Goal: Task Accomplishment & Management: Use online tool/utility

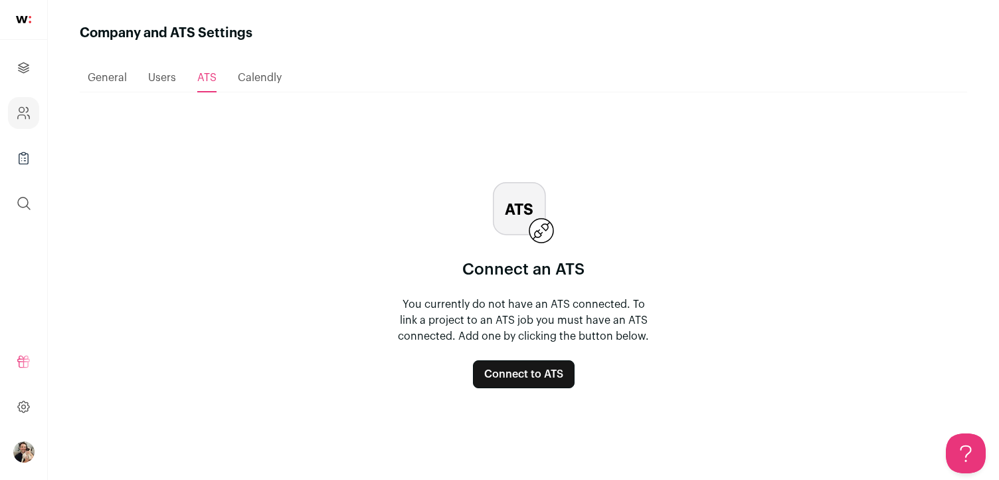
click at [545, 375] on button "Connect to ATS" at bounding box center [524, 374] width 102 height 28
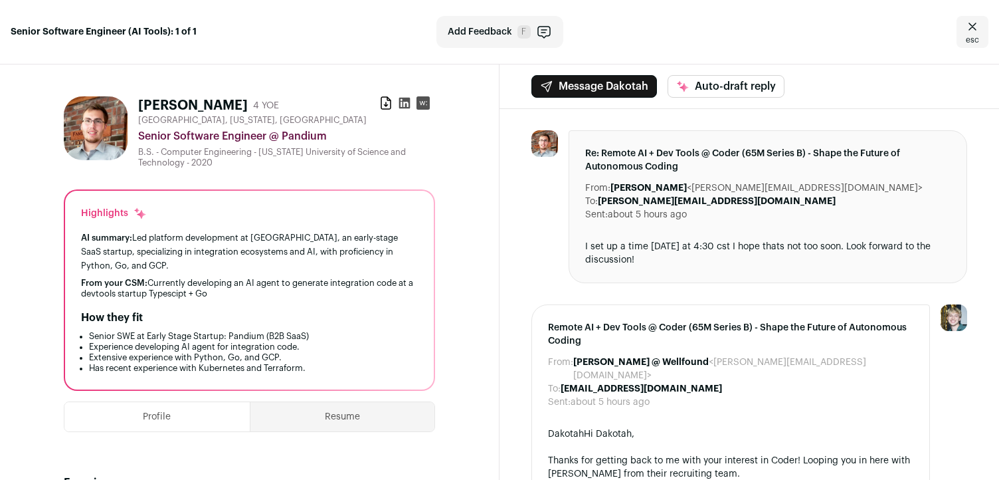
click at [314, 139] on div "Senior Software Engineer @ Pandium" at bounding box center [286, 136] width 297 height 16
drag, startPoint x: 314, startPoint y: 139, endPoint x: 145, endPoint y: 136, distance: 169.4
click at [146, 137] on div "Senior Software Engineer @ Pandium" at bounding box center [286, 136] width 297 height 16
click at [145, 136] on div "Senior Software Engineer @ Pandium" at bounding box center [286, 136] width 297 height 16
drag, startPoint x: 145, startPoint y: 136, endPoint x: 233, endPoint y: 136, distance: 87.7
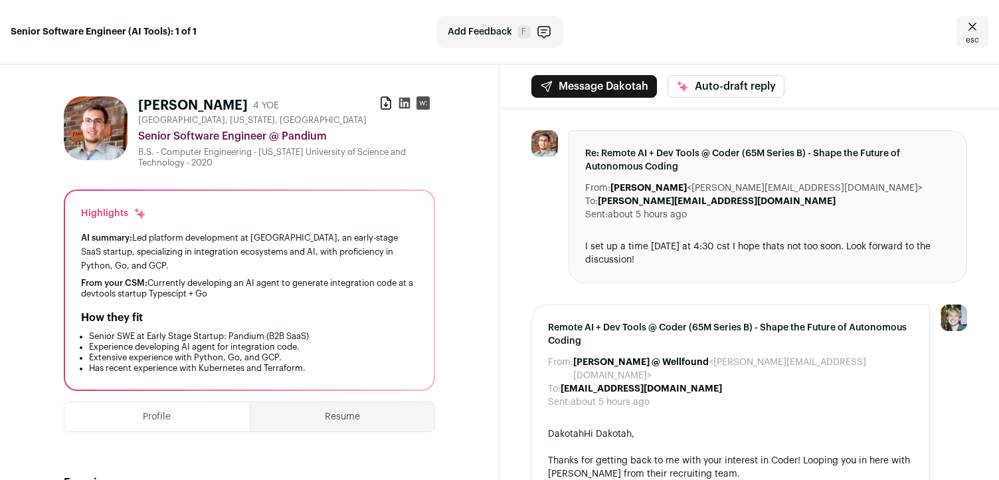
click at [233, 136] on div "Senior Software Engineer @ Pandium" at bounding box center [286, 136] width 297 height 16
drag, startPoint x: 233, startPoint y: 136, endPoint x: 147, endPoint y: 141, distance: 85.2
click at [147, 141] on div "Senior Software Engineer @ Pandium" at bounding box center [286, 136] width 297 height 16
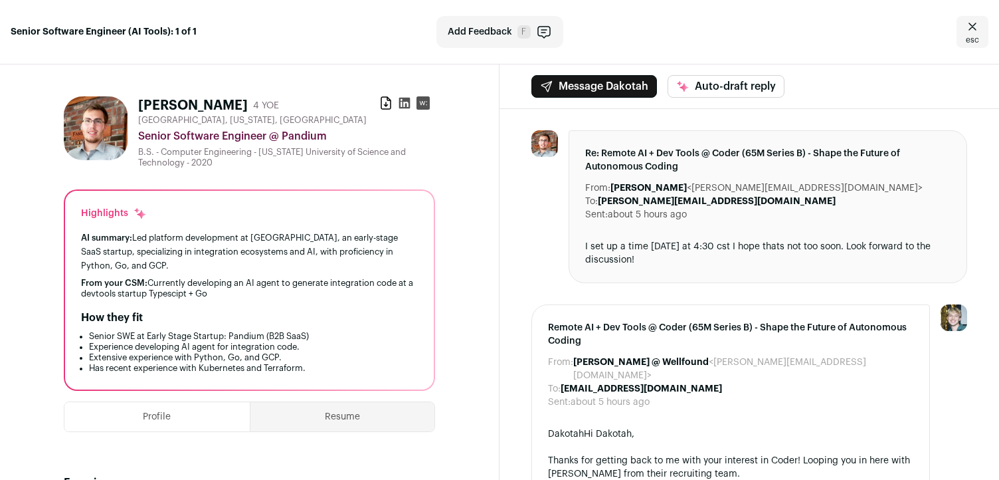
drag, startPoint x: 147, startPoint y: 141, endPoint x: 241, endPoint y: 140, distance: 93.7
click at [242, 140] on div "Senior Software Engineer @ Pandium" at bounding box center [286, 136] width 297 height 16
click at [381, 104] on icon at bounding box center [385, 103] width 9 height 12
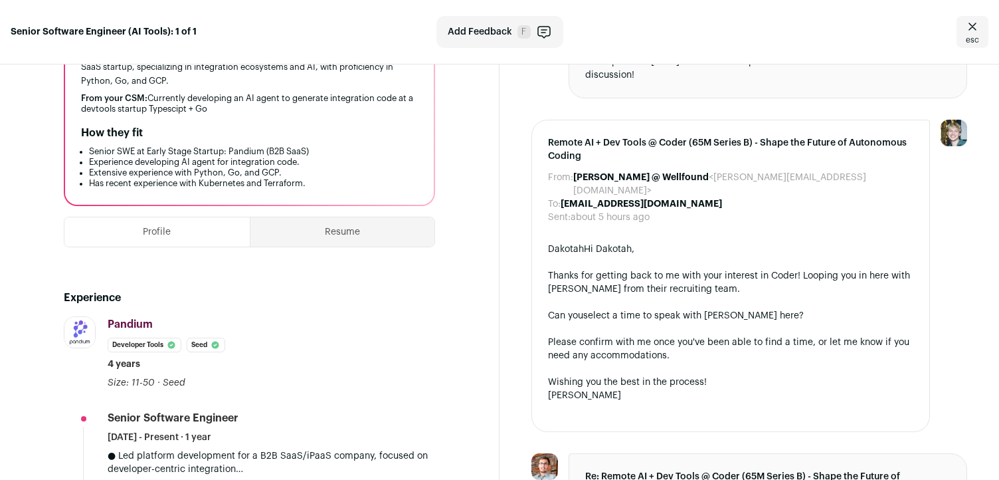
scroll to position [263, 0]
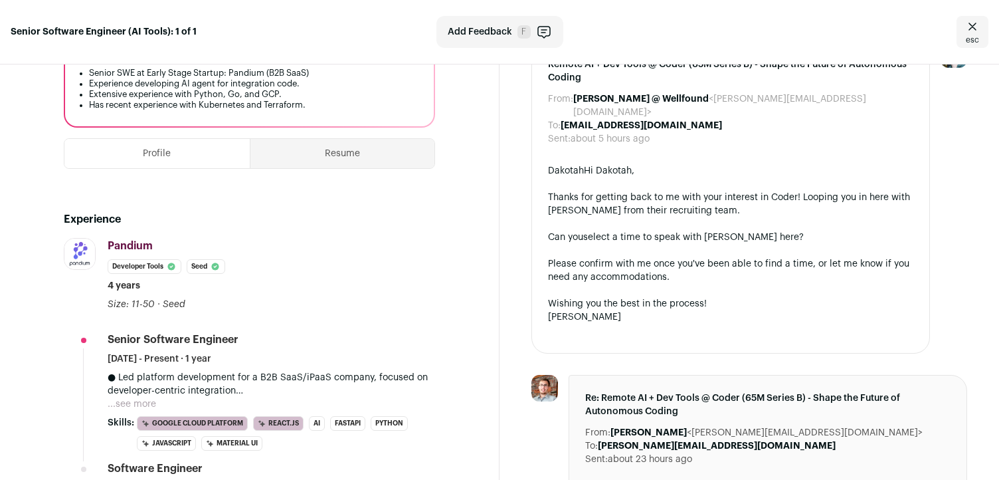
click at [649, 233] on link "select a time to speak with Connor here" at bounding box center [691, 237] width 216 height 9
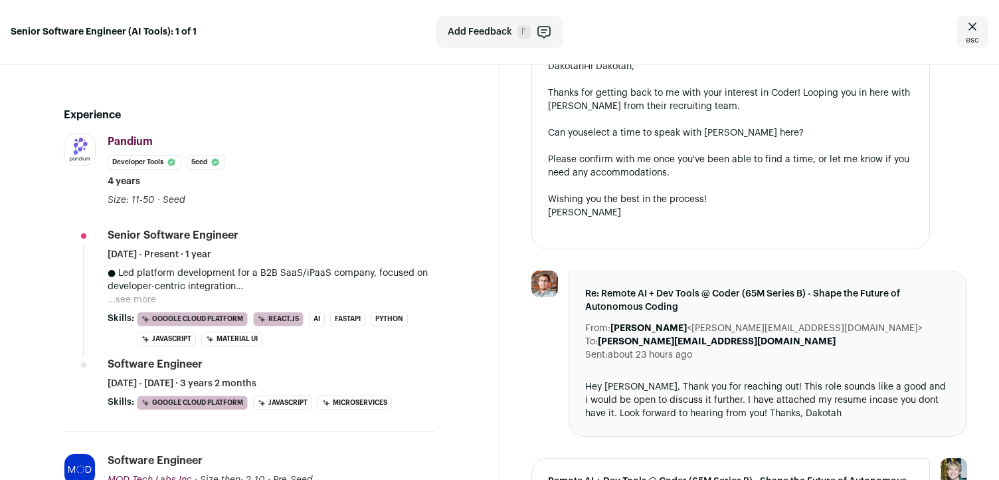
scroll to position [359, 0]
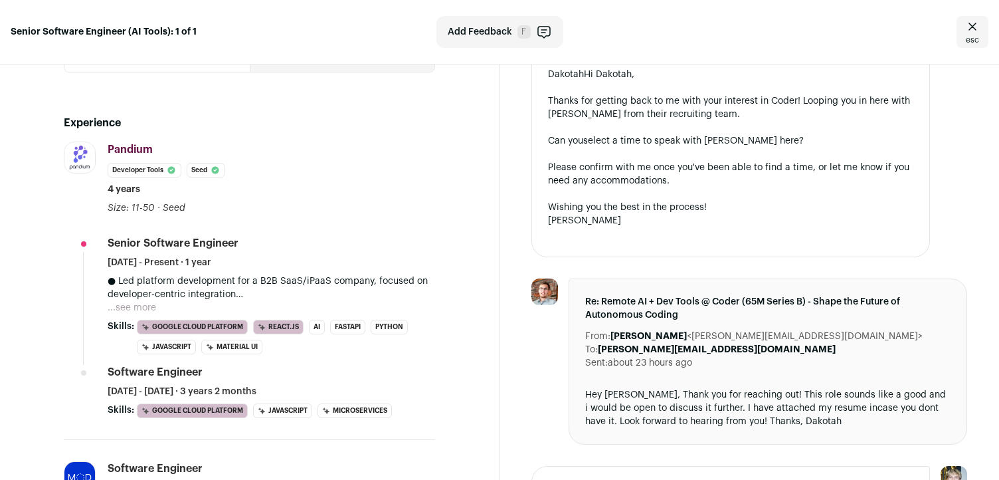
click at [752, 343] on div "To: [PERSON_NAME][EMAIL_ADDRESS][DOMAIN_NAME]" at bounding box center [767, 349] width 365 height 13
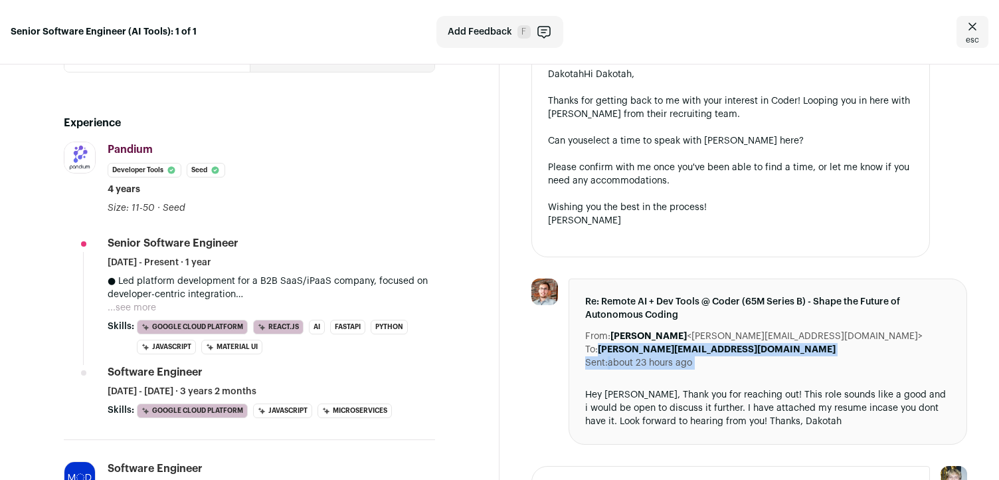
drag, startPoint x: 752, startPoint y: 337, endPoint x: 752, endPoint y: 348, distance: 10.6
click at [752, 348] on dl "From: [PERSON_NAME] <[PERSON_NAME][EMAIL_ADDRESS][DOMAIN_NAME]> To: [PERSON_NAM…" at bounding box center [767, 350] width 365 height 40
click at [752, 356] on div "Sent: about 23 hours ago" at bounding box center [767, 362] width 365 height 13
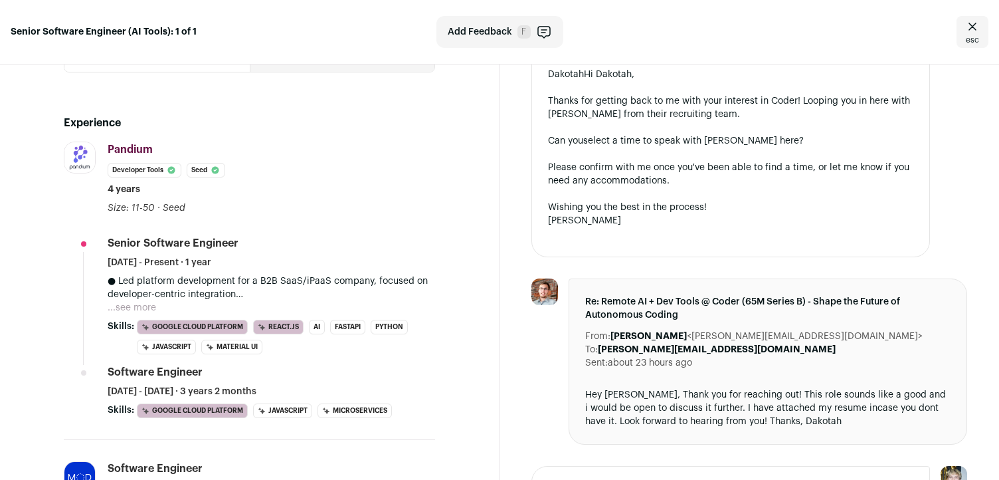
click at [752, 356] on div "Sent: about 23 hours ago" at bounding box center [767, 362] width 365 height 13
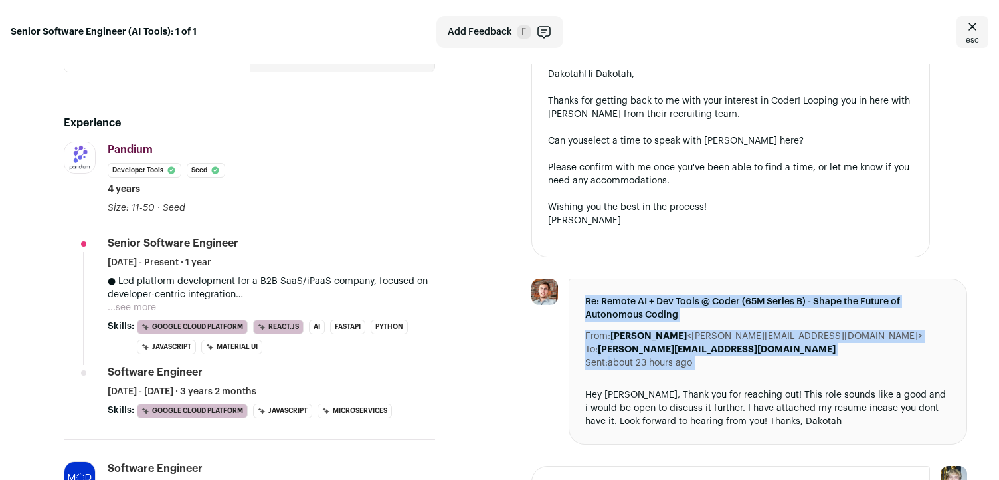
drag, startPoint x: 752, startPoint y: 348, endPoint x: 809, endPoint y: 286, distance: 84.2
click at [809, 286] on div "Re: Remote AI + Dev Tools @ Coder (65M Series B) - Shape the Future of Autonomo…" at bounding box center [768, 361] width 399 height 166
click at [811, 304] on span "Re: Remote AI + Dev Tools @ Coder (65M Series B) - Shape the Future of Autonomo…" at bounding box center [767, 308] width 365 height 27
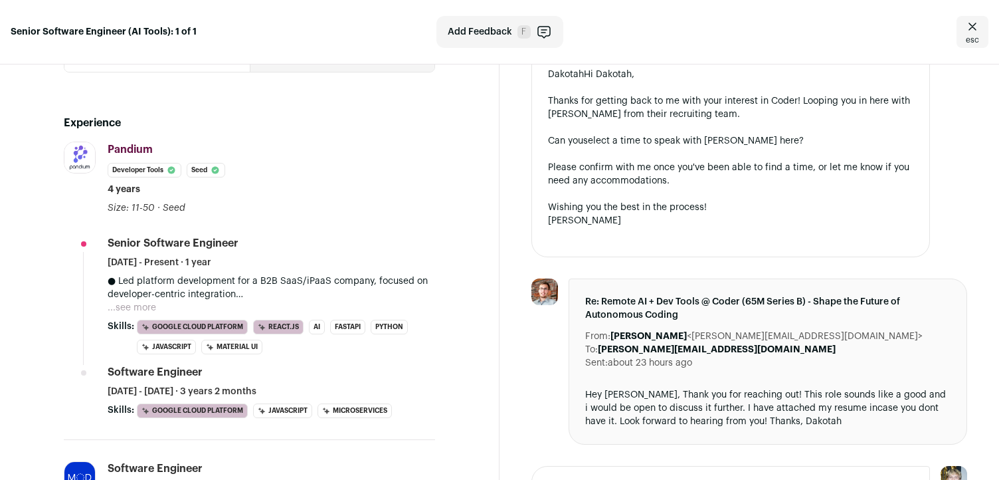
click at [811, 304] on span "Re: Remote AI + Dev Tools @ Coder (65M Series B) - Shape the Future of Autonomo…" at bounding box center [767, 308] width 365 height 27
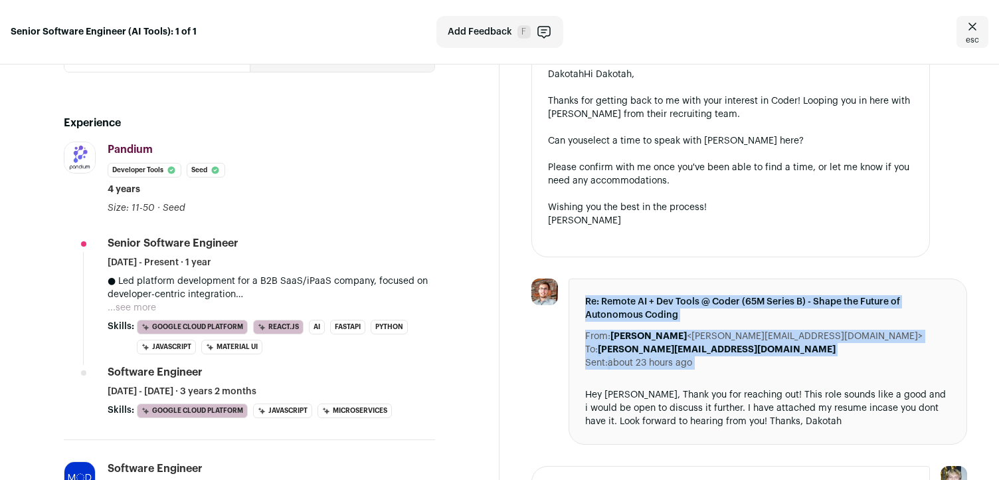
drag, startPoint x: 811, startPoint y: 304, endPoint x: 811, endPoint y: 357, distance: 53.8
click at [811, 357] on div "Re: Remote AI + Dev Tools @ Coder (65M Series B) - Shape the Future of Autonomo…" at bounding box center [768, 361] width 399 height 166
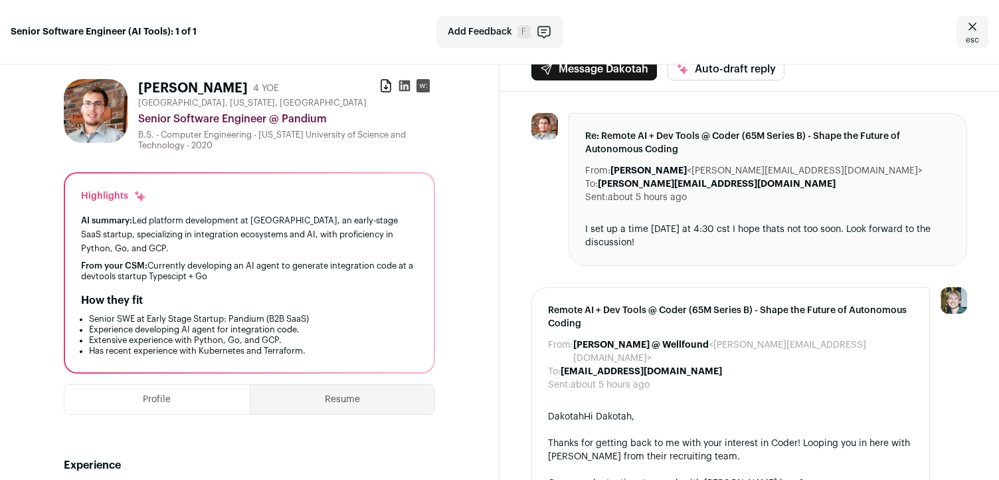
scroll to position [0, 0]
